Goal: Task Accomplishment & Management: Use online tool/utility

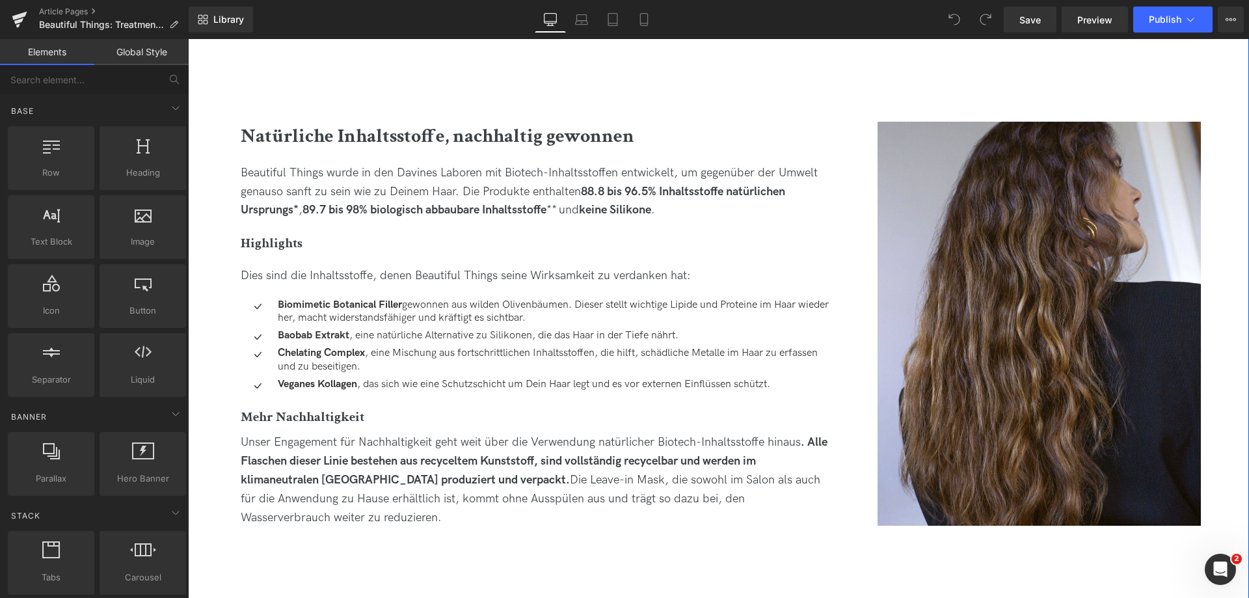
scroll to position [1431, 0]
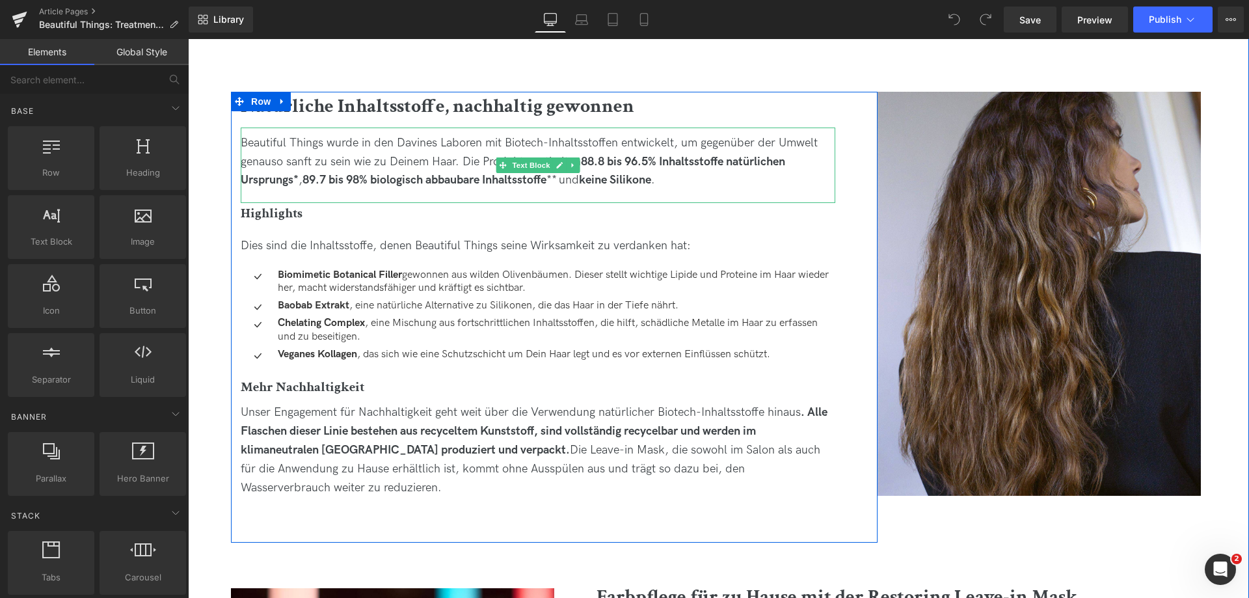
click at [597, 166] on strong "88.8 bis 96.5% Inhaltsstoffe natürlichen Ursprungs*" at bounding box center [513, 171] width 545 height 33
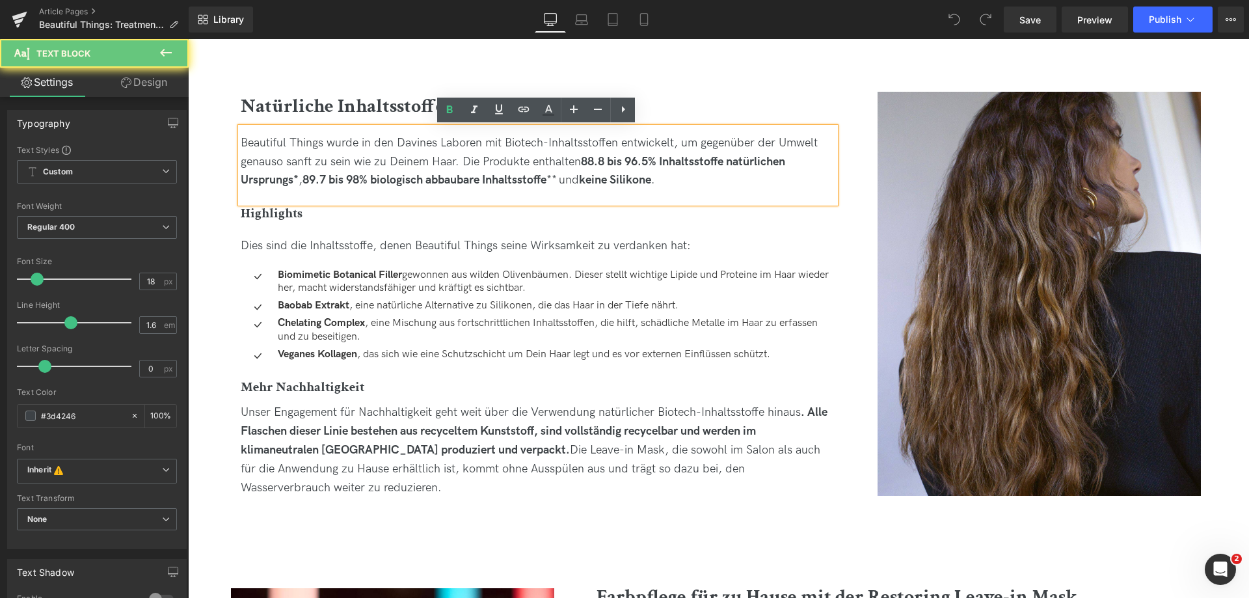
click at [599, 165] on strong "88.8 bis 96.5% Inhaltsstoffe natürlichen Ursprungs*" at bounding box center [513, 171] width 545 height 33
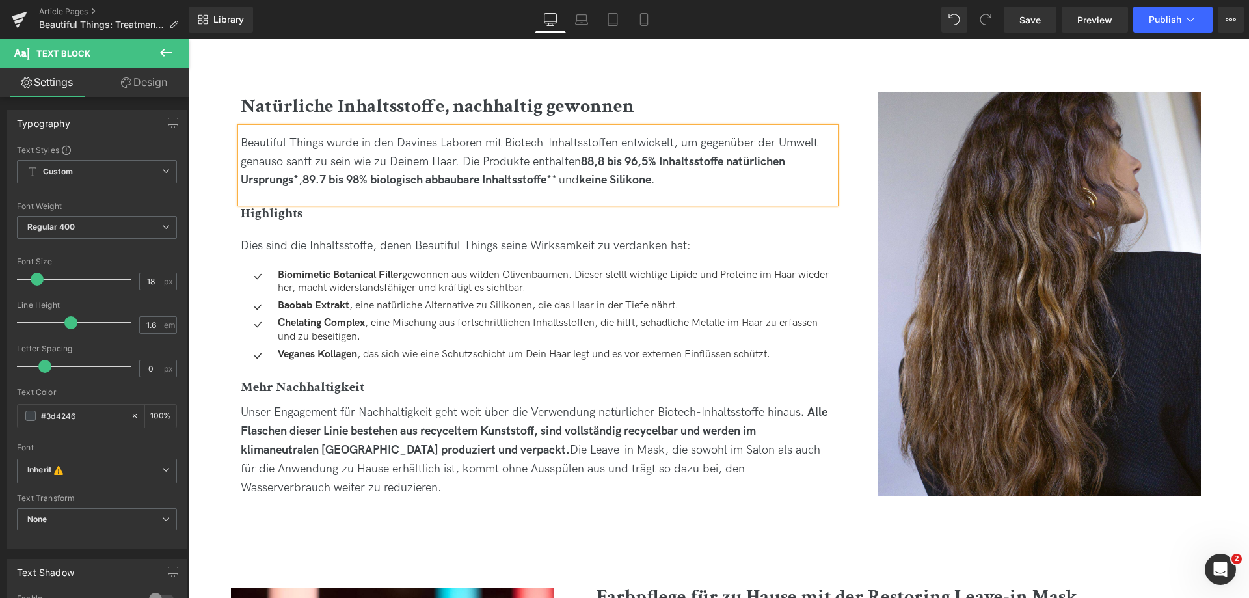
click at [321, 180] on strong "89.7 bis 98% biologisch abbaubare Inhaltsstoffe" at bounding box center [425, 180] width 244 height 14
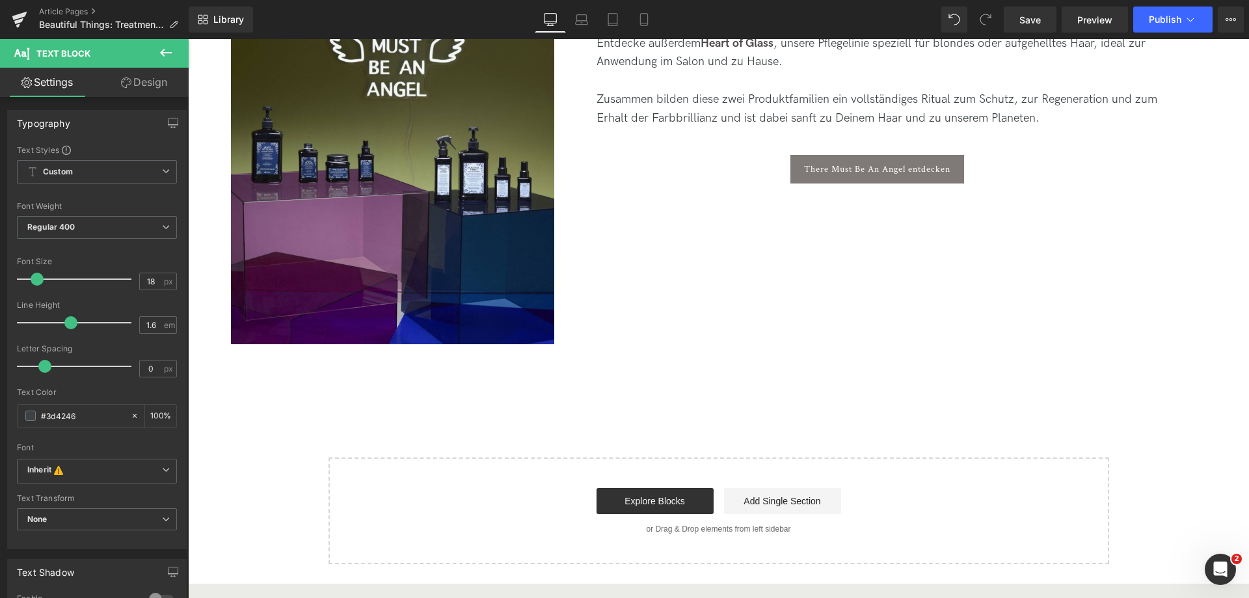
scroll to position [4685, 0]
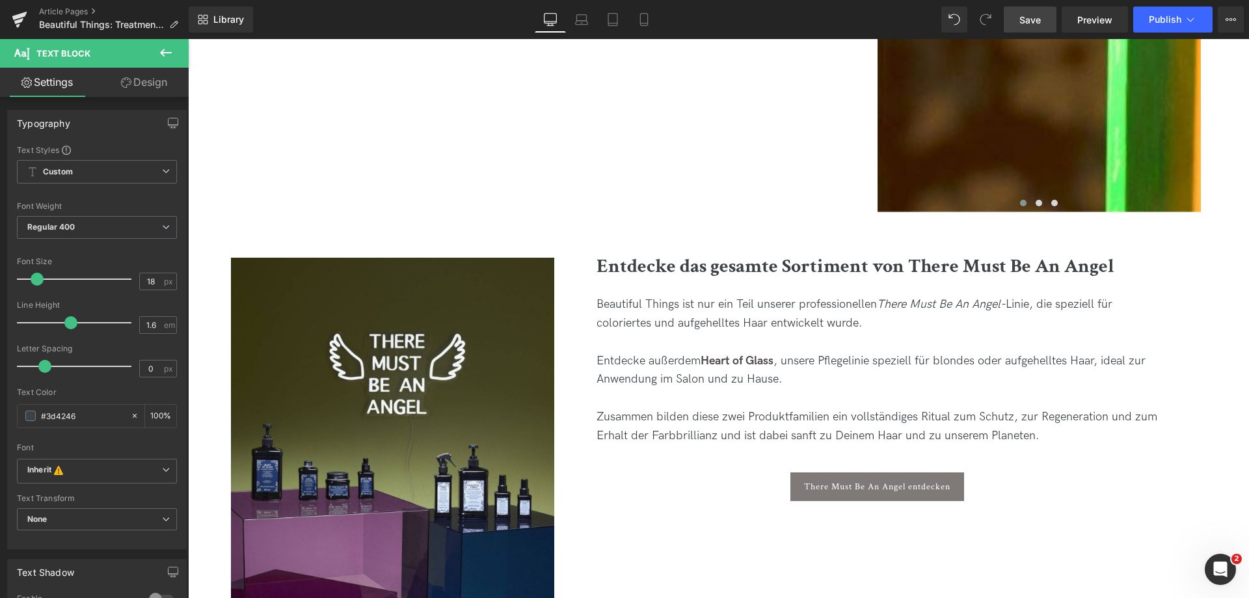
click at [1042, 17] on link "Save" at bounding box center [1030, 20] width 53 height 26
click at [58, 10] on link "Article Pages" at bounding box center [114, 12] width 150 height 10
